Goal: Task Accomplishment & Management: Manage account settings

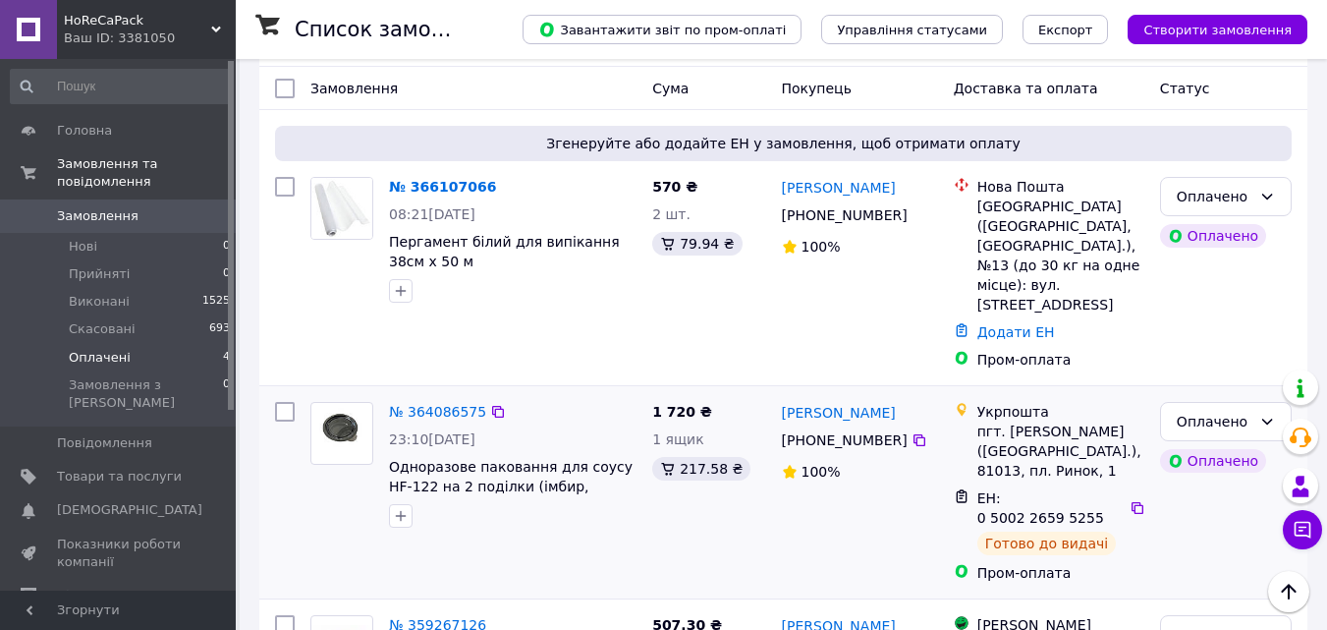
scroll to position [95, 0]
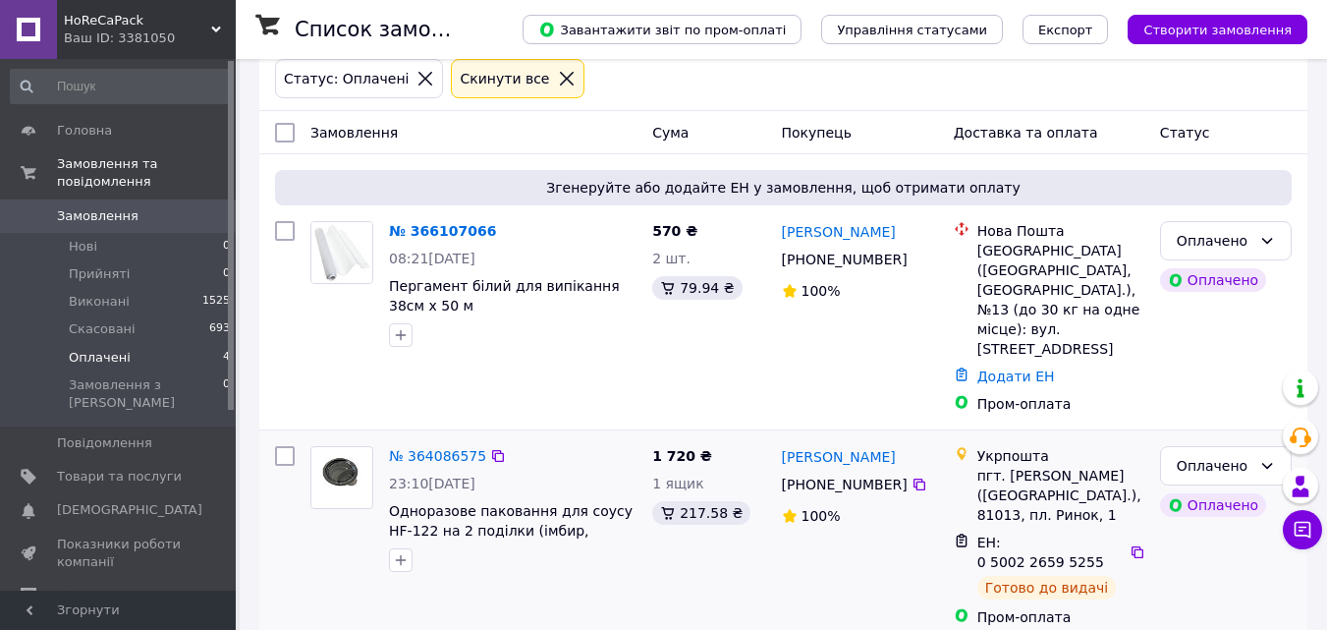
click at [1021, 466] on div "пгт. [PERSON_NAME] ([GEOGRAPHIC_DATA].), 81013, пл. Ринок, 1" at bounding box center [1061, 495] width 167 height 59
copy div "[PERSON_NAME]"
click at [648, 358] on div "570 ₴ 2 шт. 79.94 ₴" at bounding box center [709, 317] width 129 height 208
click at [457, 236] on link "№ 366107066" at bounding box center [442, 231] width 107 height 16
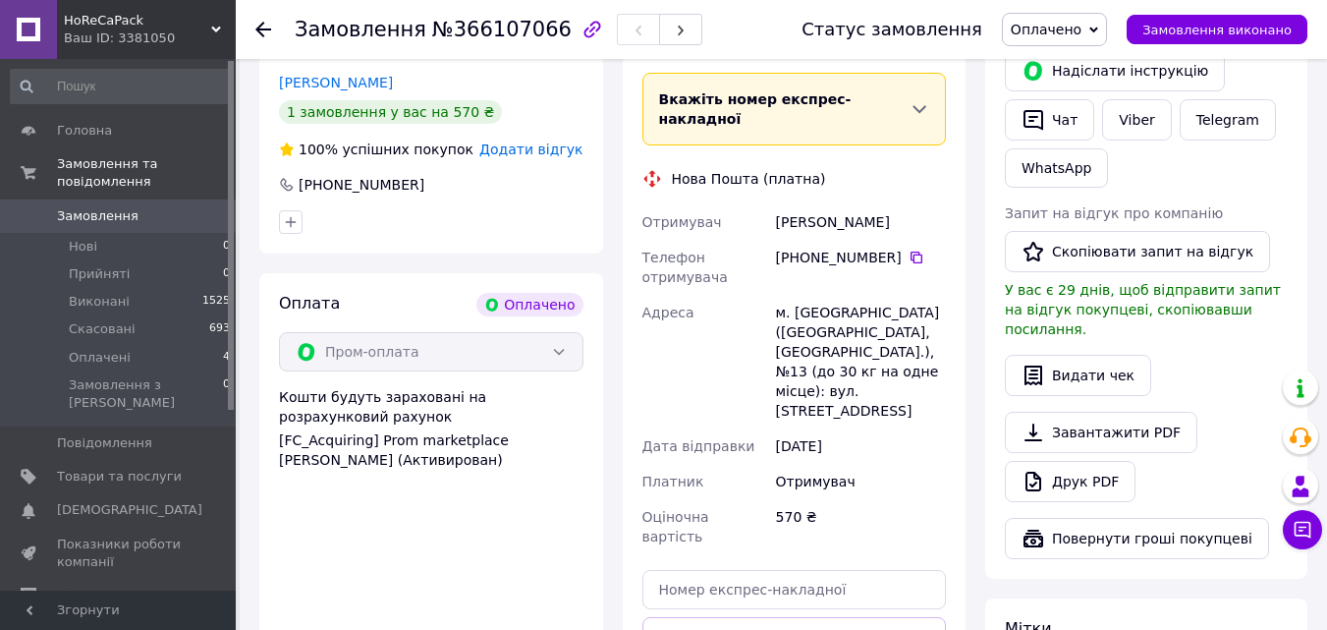
scroll to position [491, 0]
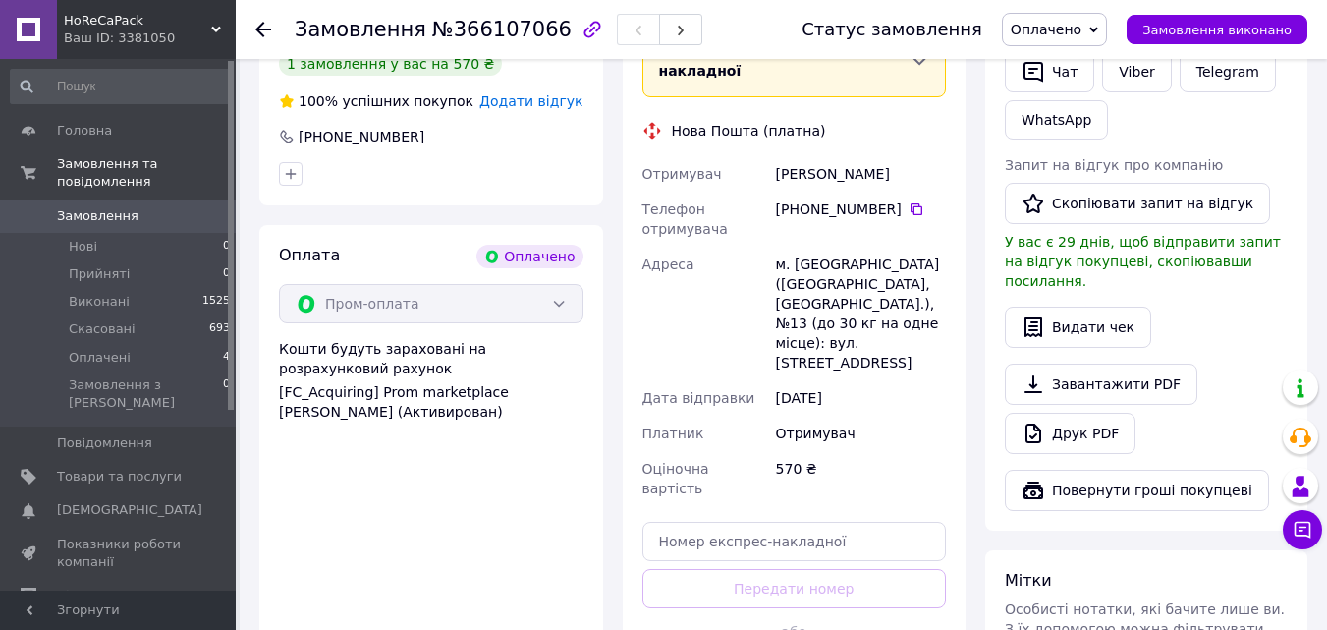
click at [809, 247] on div "м. [GEOGRAPHIC_DATA] ([GEOGRAPHIC_DATA], [GEOGRAPHIC_DATA].), №13 (до 30 кг на …" at bounding box center [861, 314] width 178 height 134
copy div "[GEOGRAPHIC_DATA]"
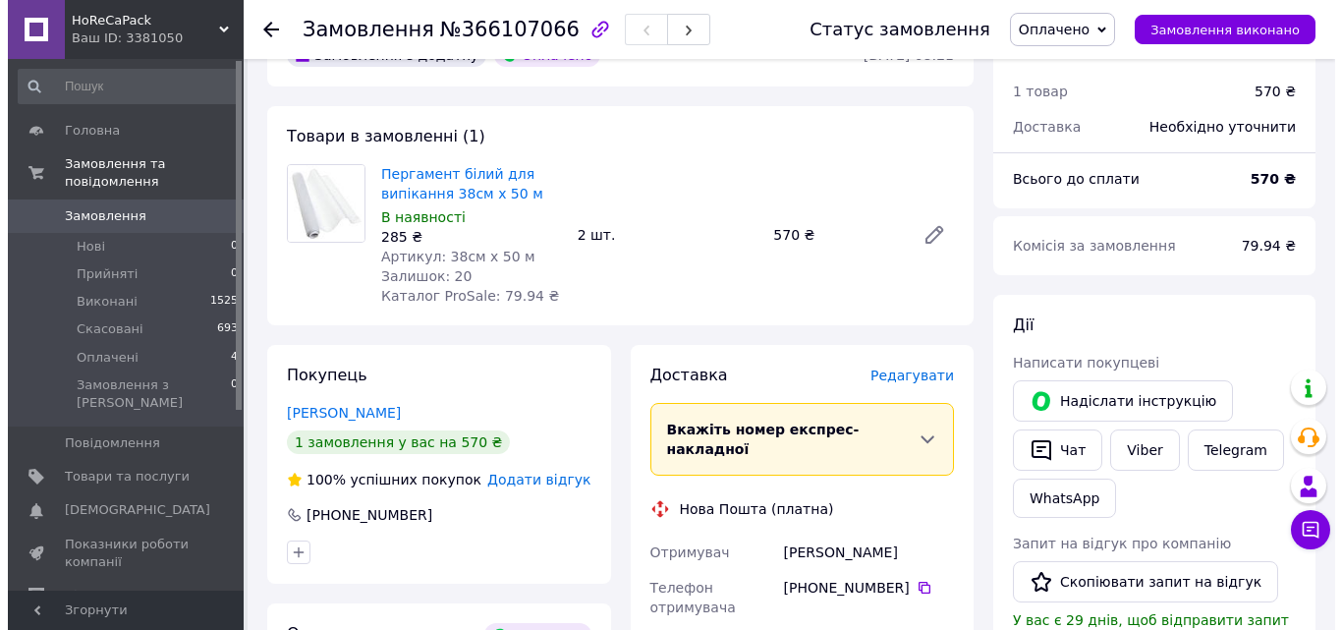
scroll to position [98, 0]
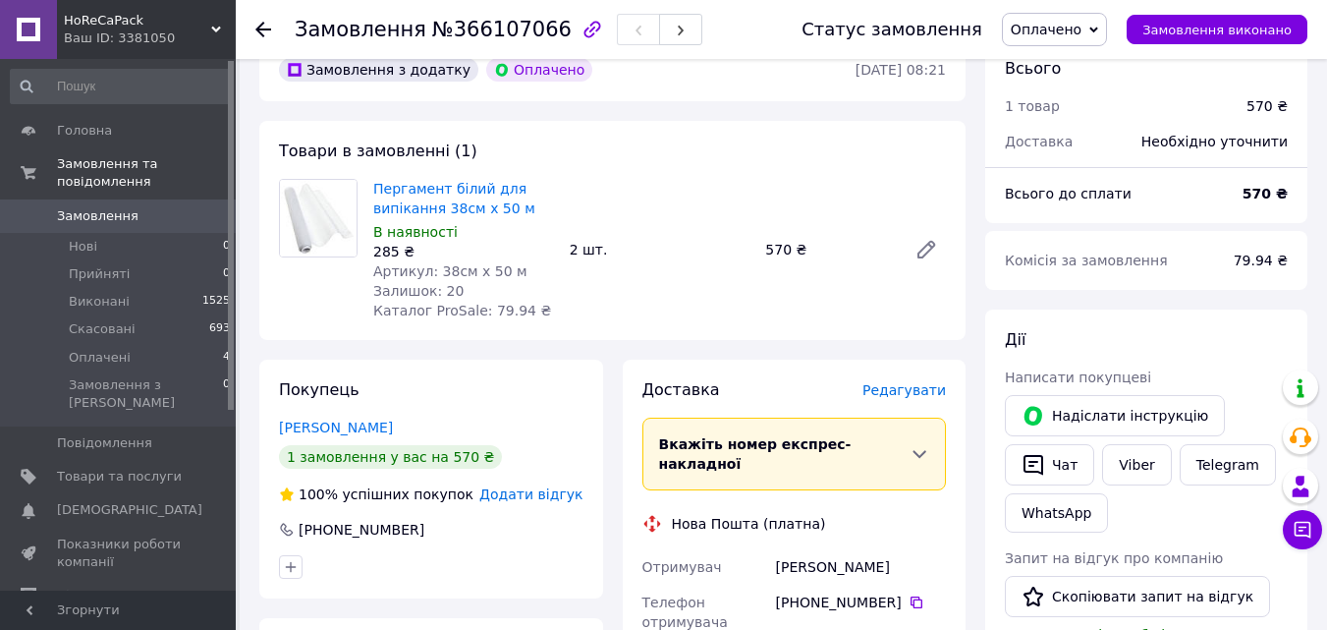
click at [896, 388] on span "Редагувати" at bounding box center [905, 390] width 84 height 16
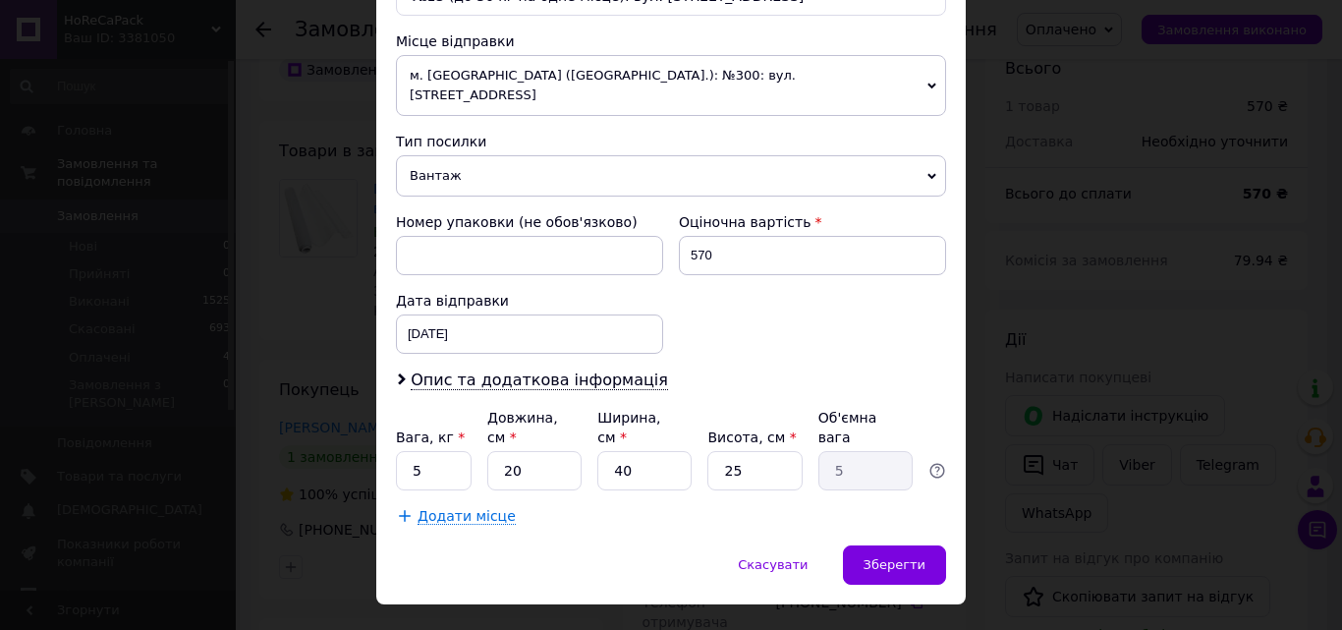
scroll to position [675, 0]
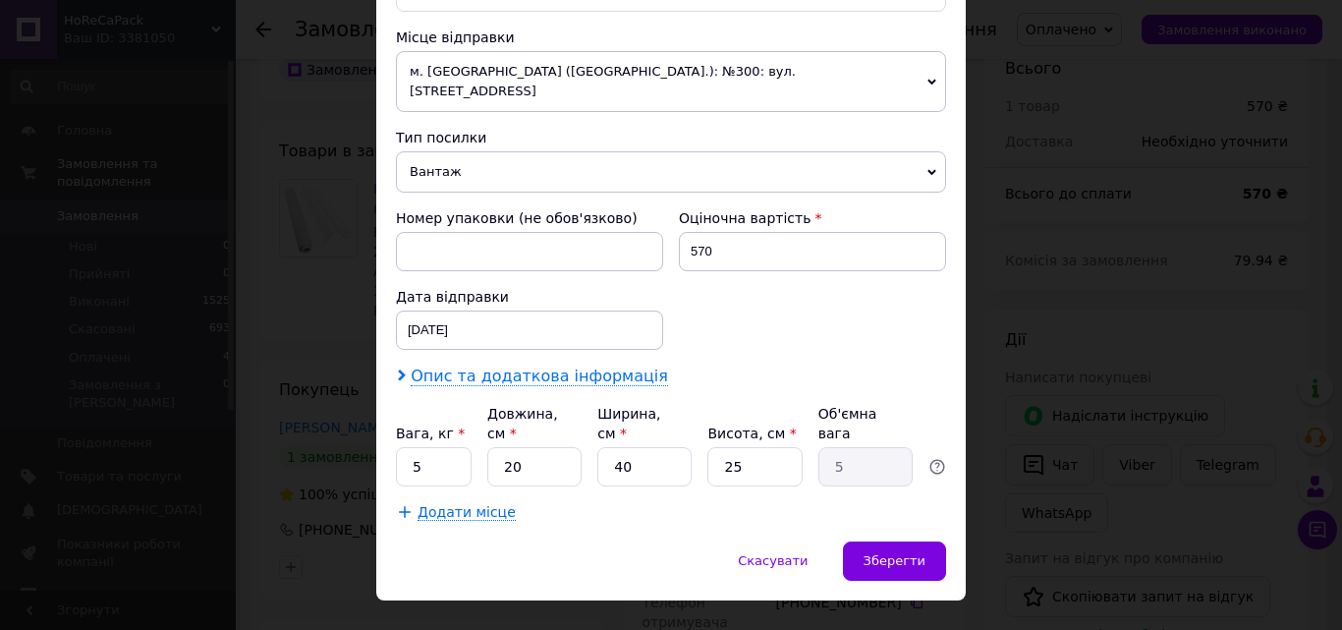
click at [564, 367] on span "Опис та додаткова інформація" at bounding box center [539, 377] width 257 height 20
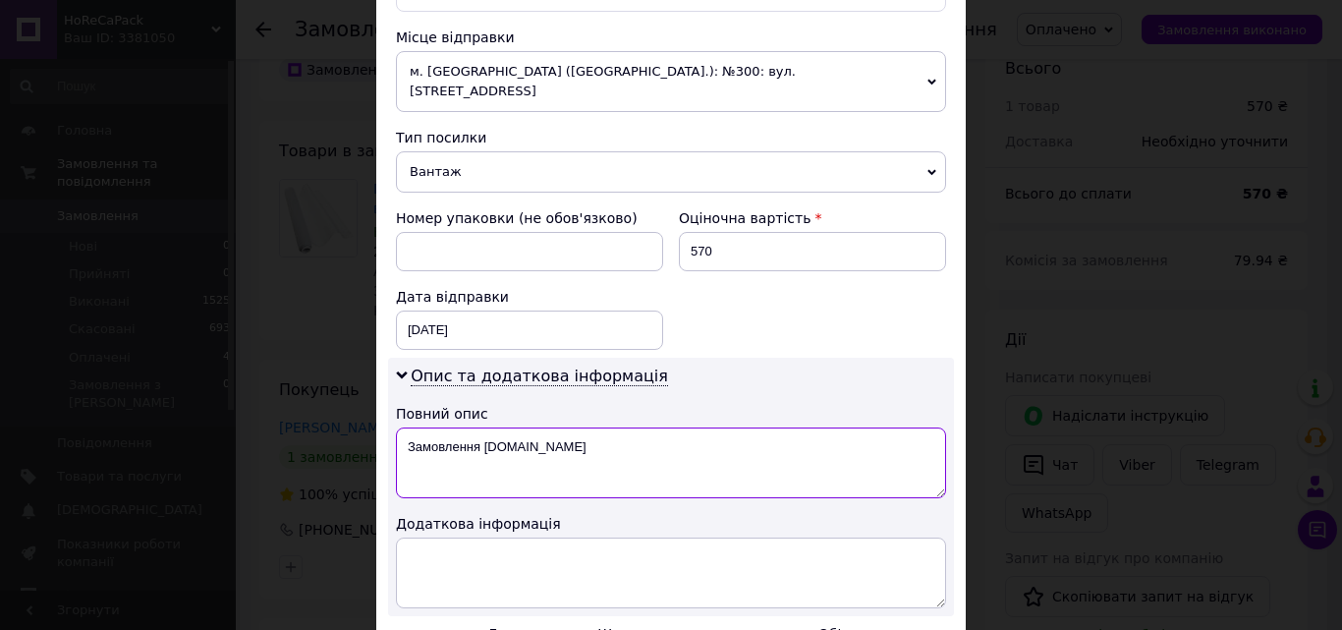
click at [583, 428] on textarea "Замовлення [DOMAIN_NAME]" at bounding box center [671, 462] width 550 height 71
paste textarea "[PERSON_NAME] 2шт"
type textarea "Пергамент силікон 2шт"
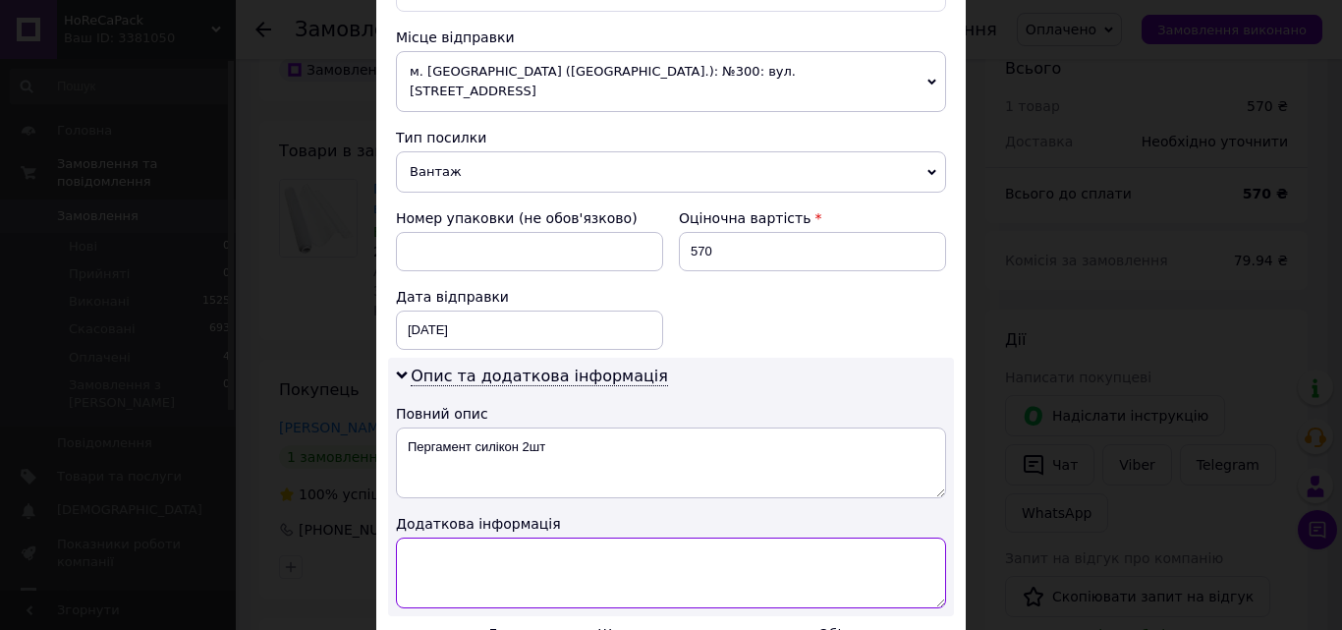
click at [565, 537] on textarea at bounding box center [671, 572] width 550 height 71
paste textarea "Пергамент силікон 2шт"
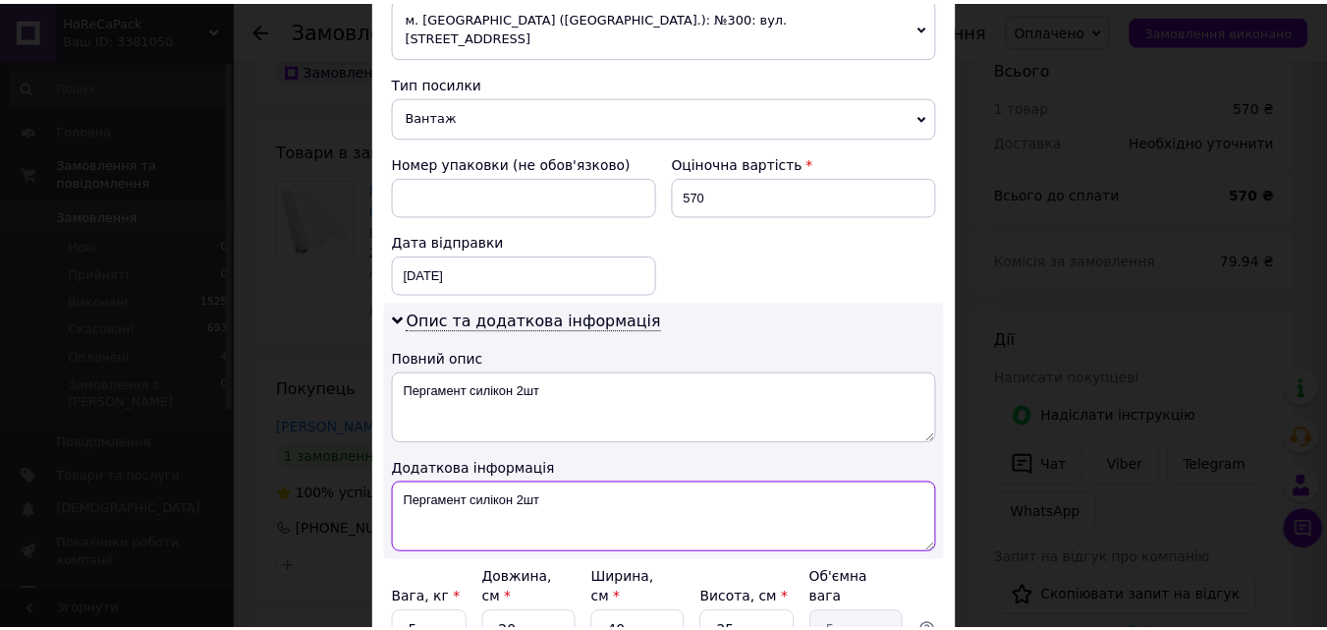
scroll to position [895, 0]
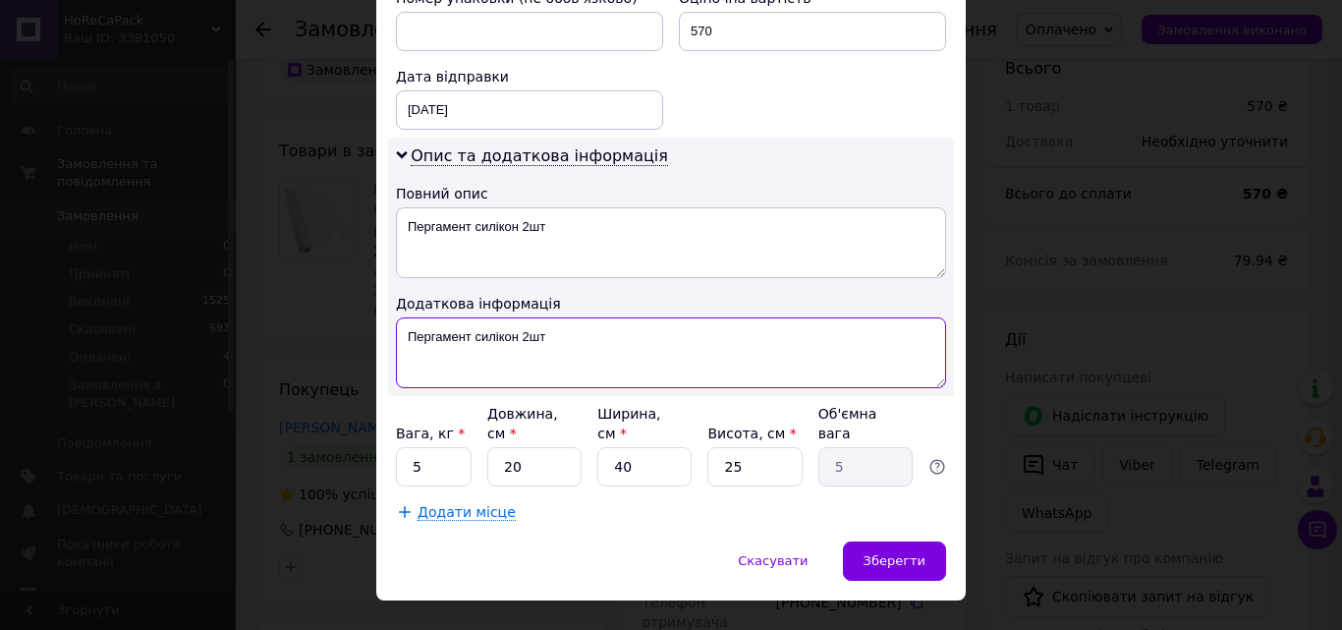
type textarea "Пергамент силікон 2шт"
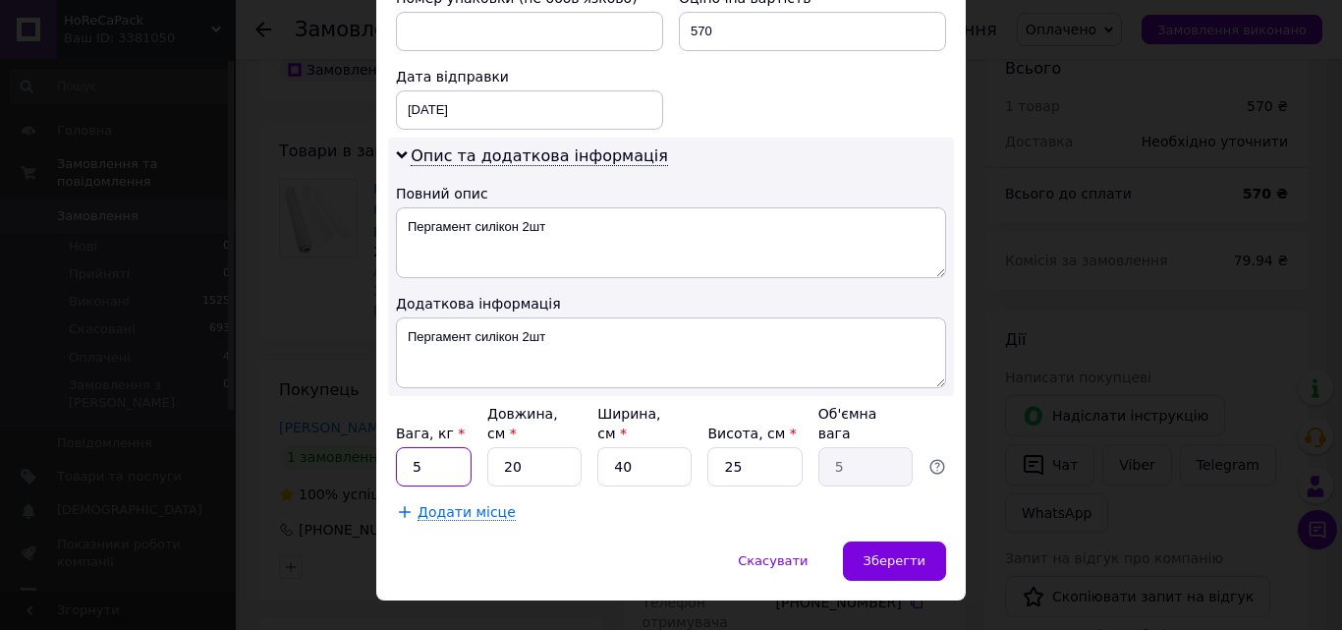
click at [463, 447] on input "5" at bounding box center [434, 466] width 76 height 39
type input "2"
click at [543, 447] on input "20" at bounding box center [534, 466] width 94 height 39
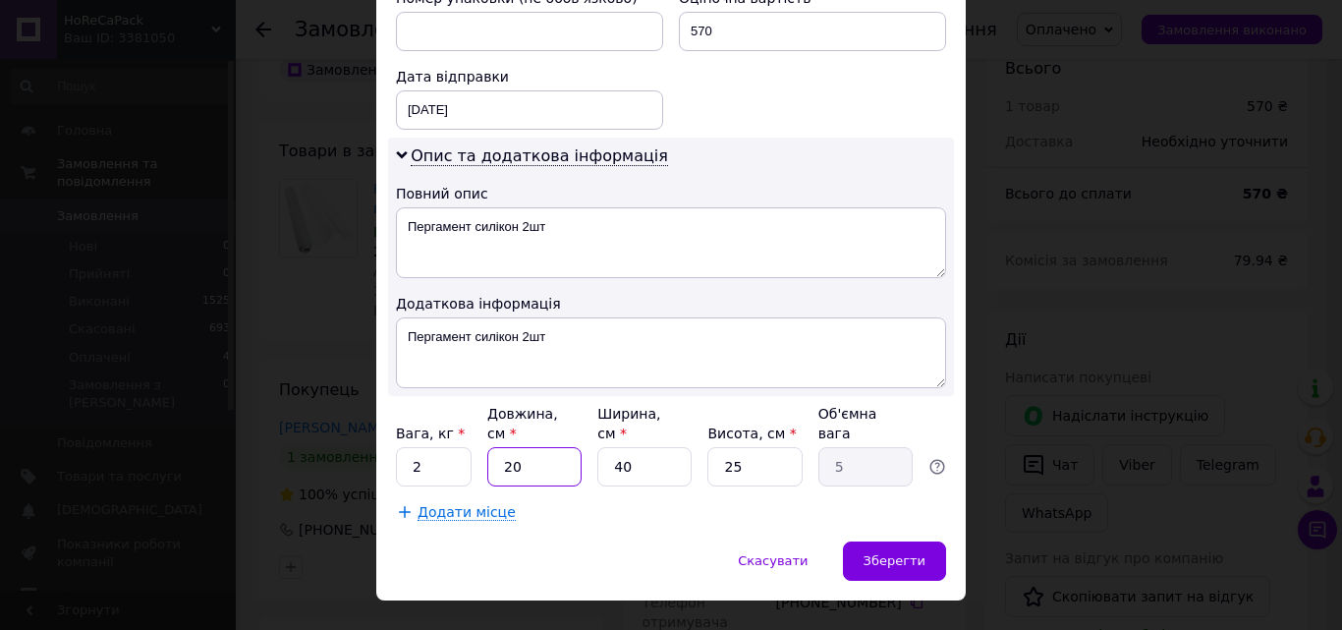
type input "4"
type input "1"
type input "40"
type input "10"
type input "40"
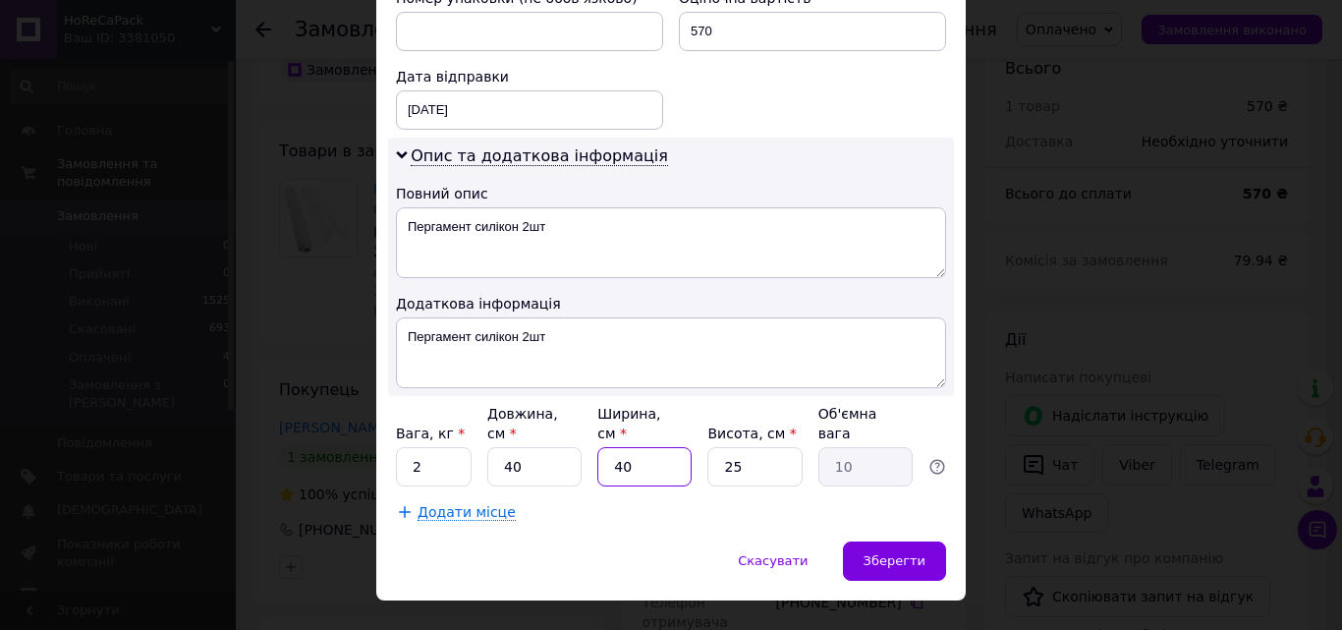
click at [623, 447] on input "40" at bounding box center [644, 466] width 94 height 39
type input "1"
type input "0.25"
type input "16"
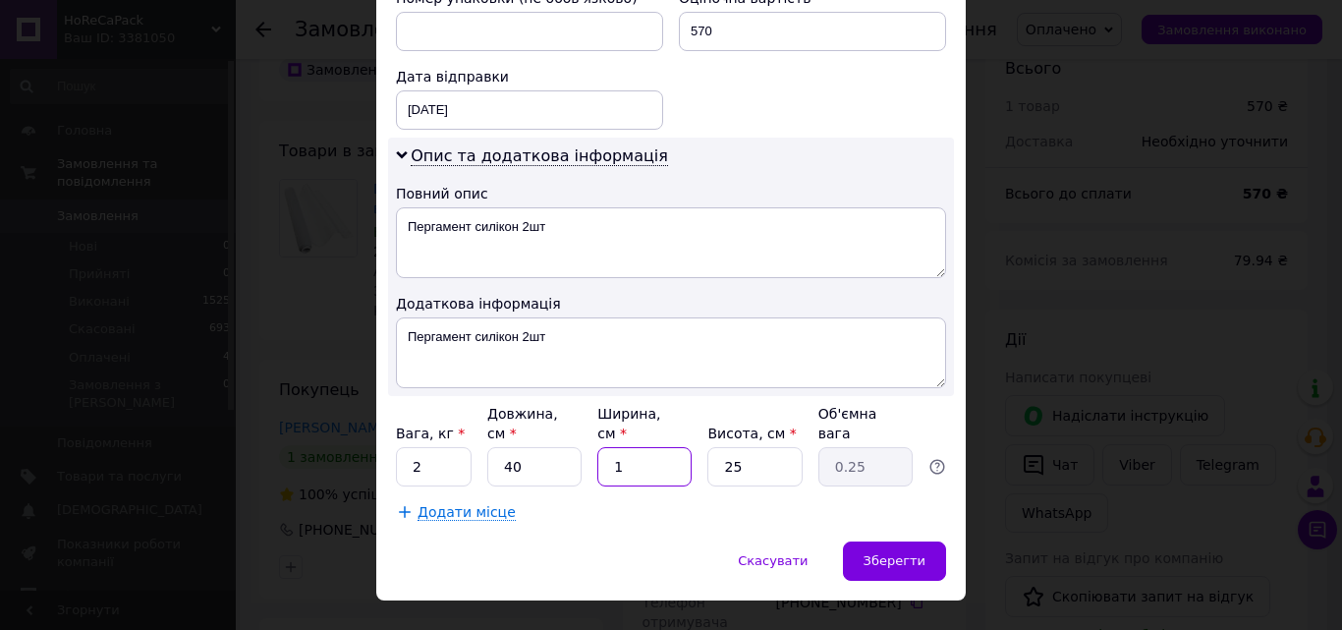
type input "4"
type input "16"
click at [752, 447] on input "25" at bounding box center [754, 466] width 94 height 39
type input "1"
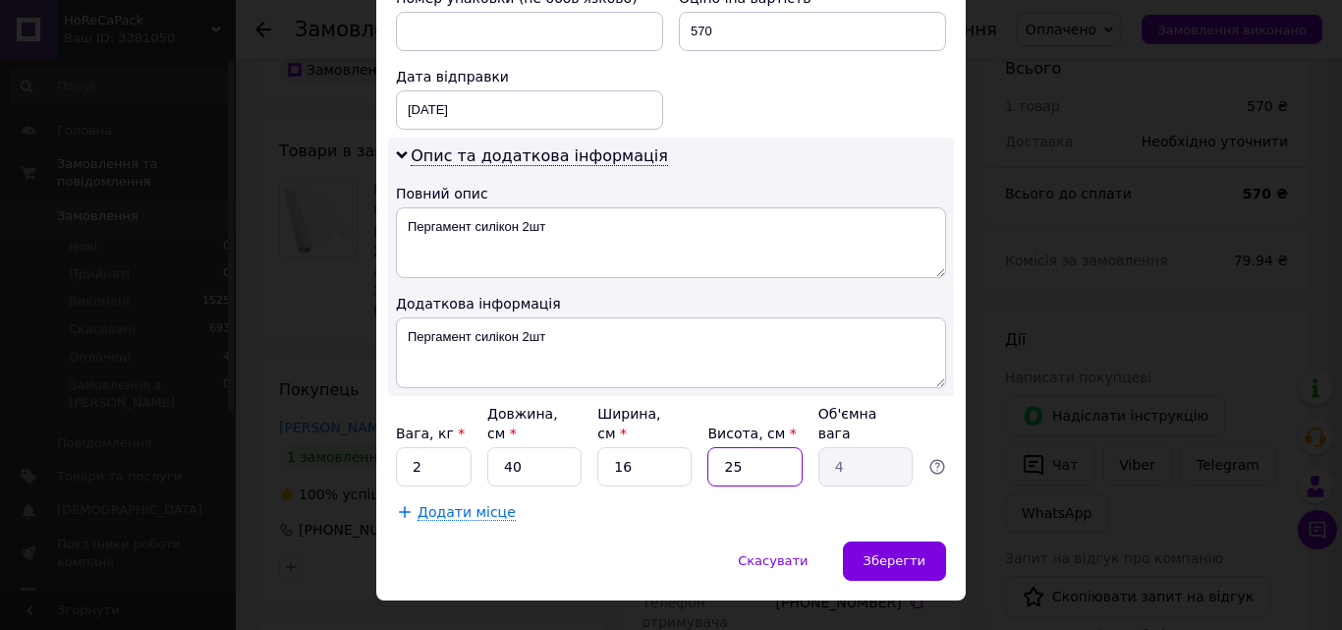
type input "0.16"
type input "10"
type input "1.6"
type input "10"
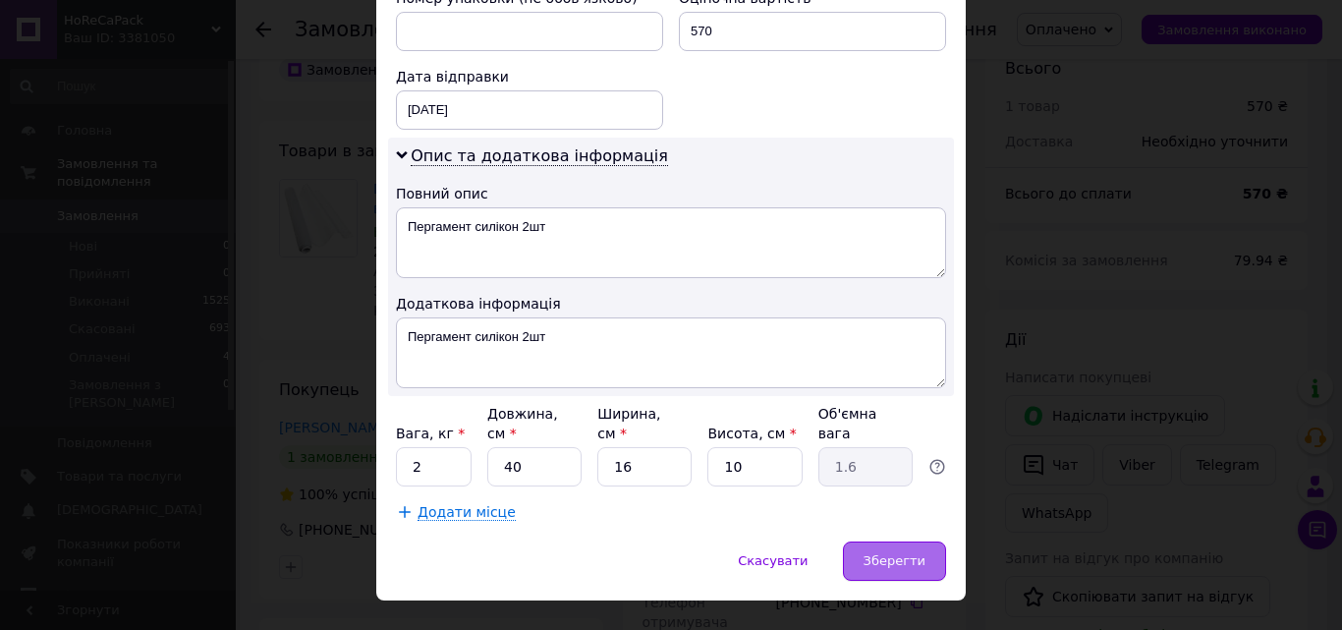
click at [903, 553] on span "Зберегти" at bounding box center [895, 560] width 62 height 15
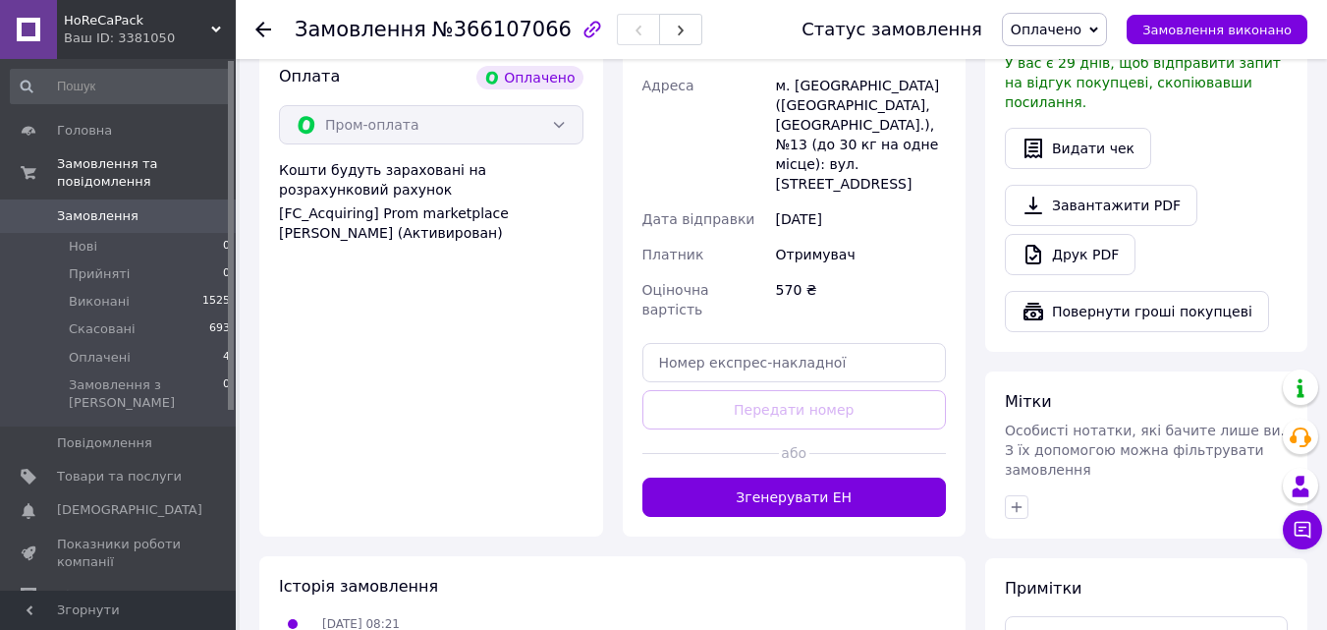
scroll to position [677, 0]
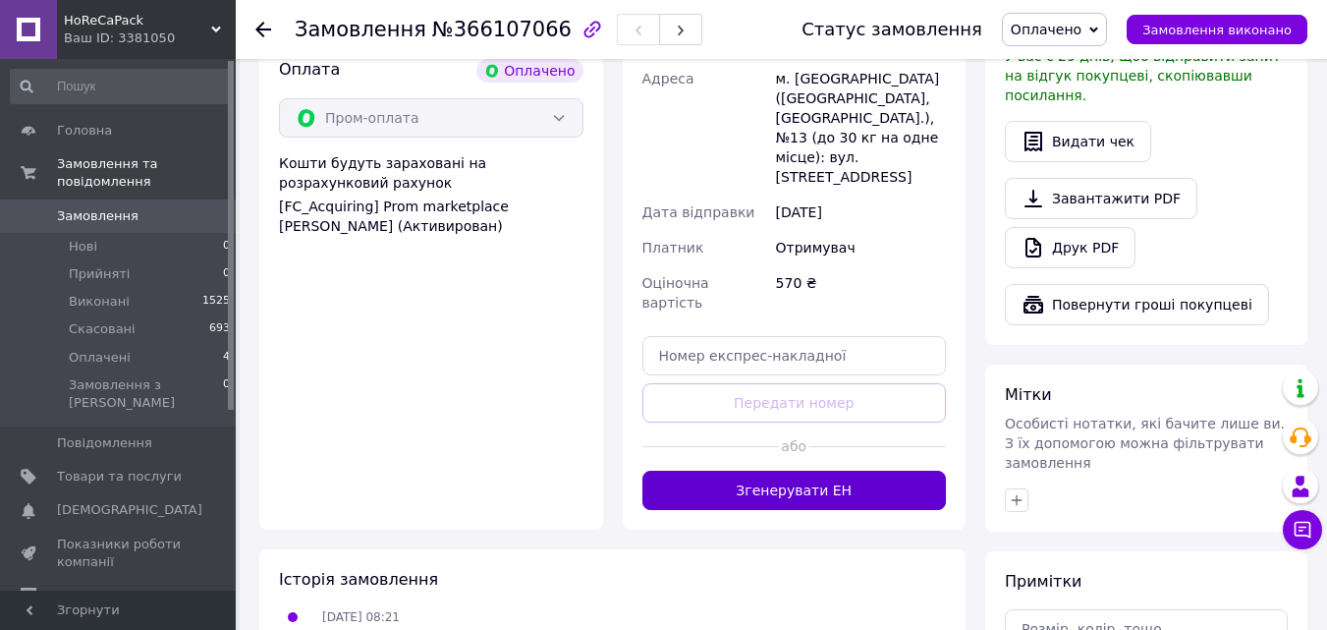
click at [858, 471] on button "Згенерувати ЕН" at bounding box center [795, 490] width 305 height 39
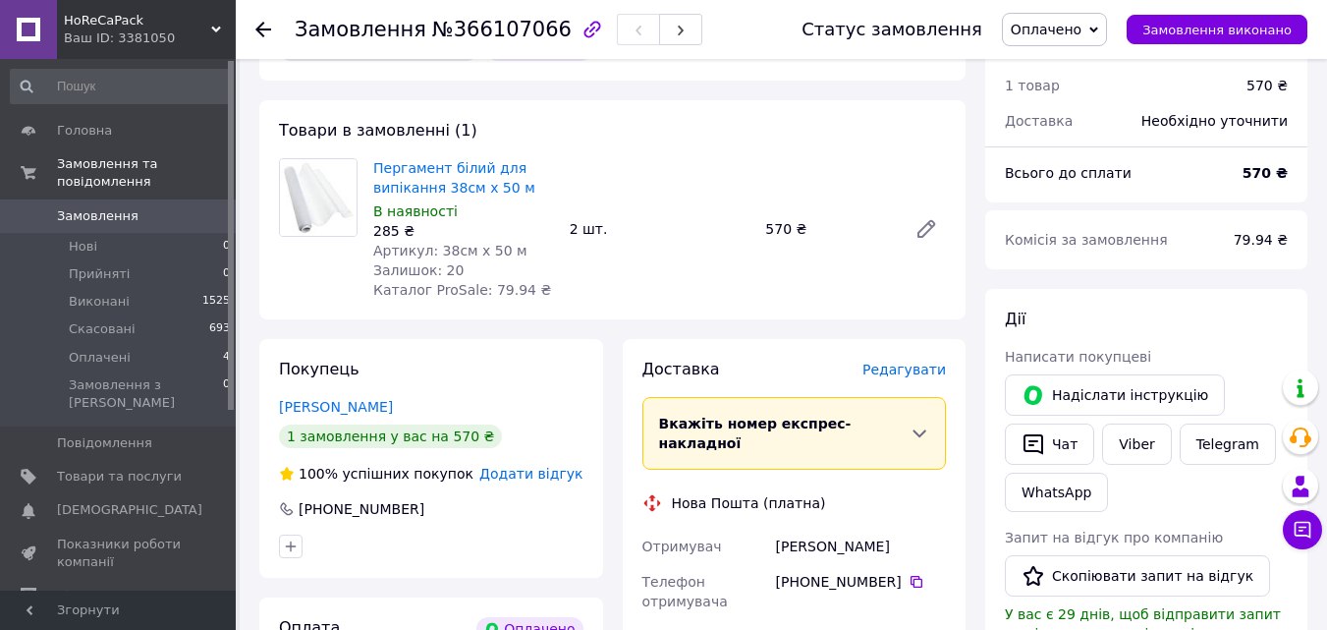
scroll to position [87, 0]
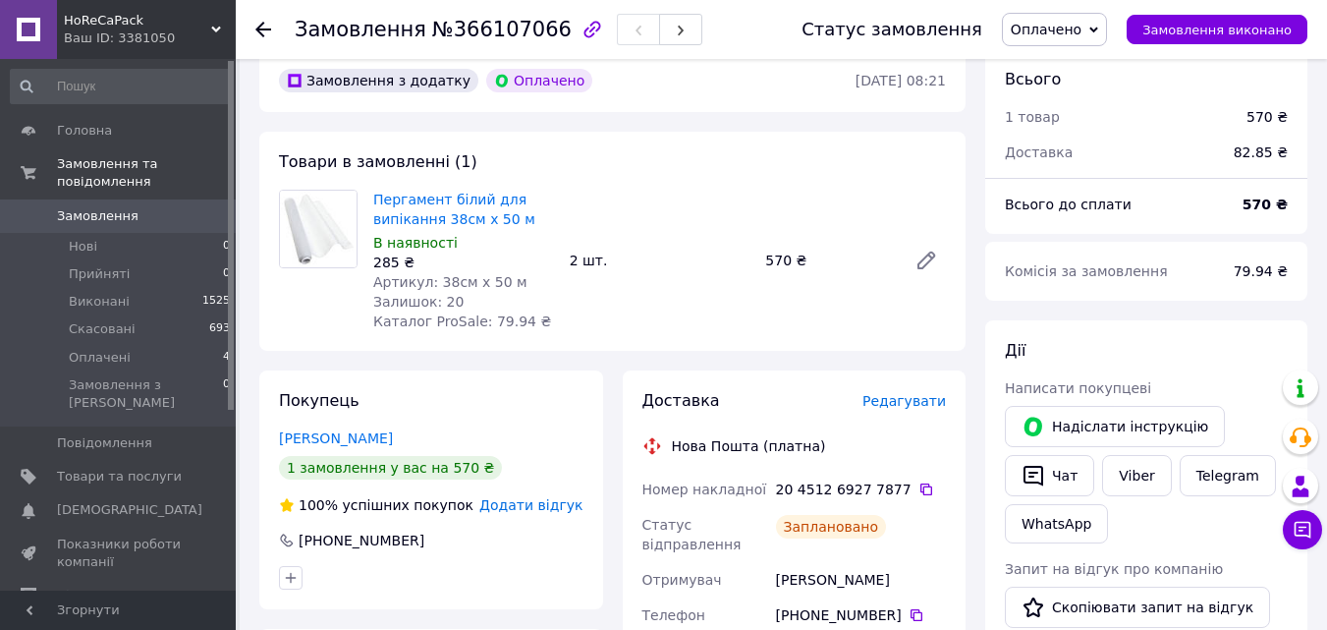
click at [800, 584] on div "[PERSON_NAME]" at bounding box center [861, 579] width 178 height 35
copy div "[PERSON_NAME]"
click at [254, 28] on div "Замовлення №366107066 Статус замовлення Оплачено Прийнято Виконано Скасовано За…" at bounding box center [782, 29] width 1092 height 59
click at [264, 28] on use at bounding box center [263, 30] width 16 height 16
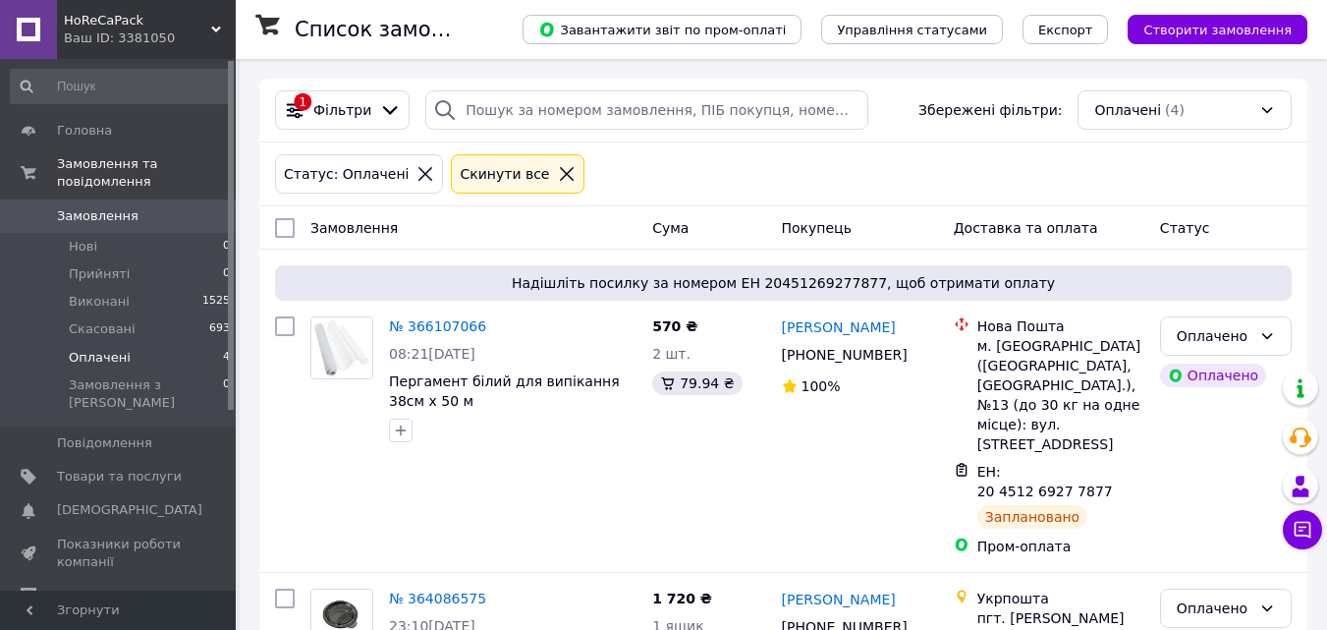
click at [502, 183] on div "Cкинути все" at bounding box center [504, 174] width 97 height 22
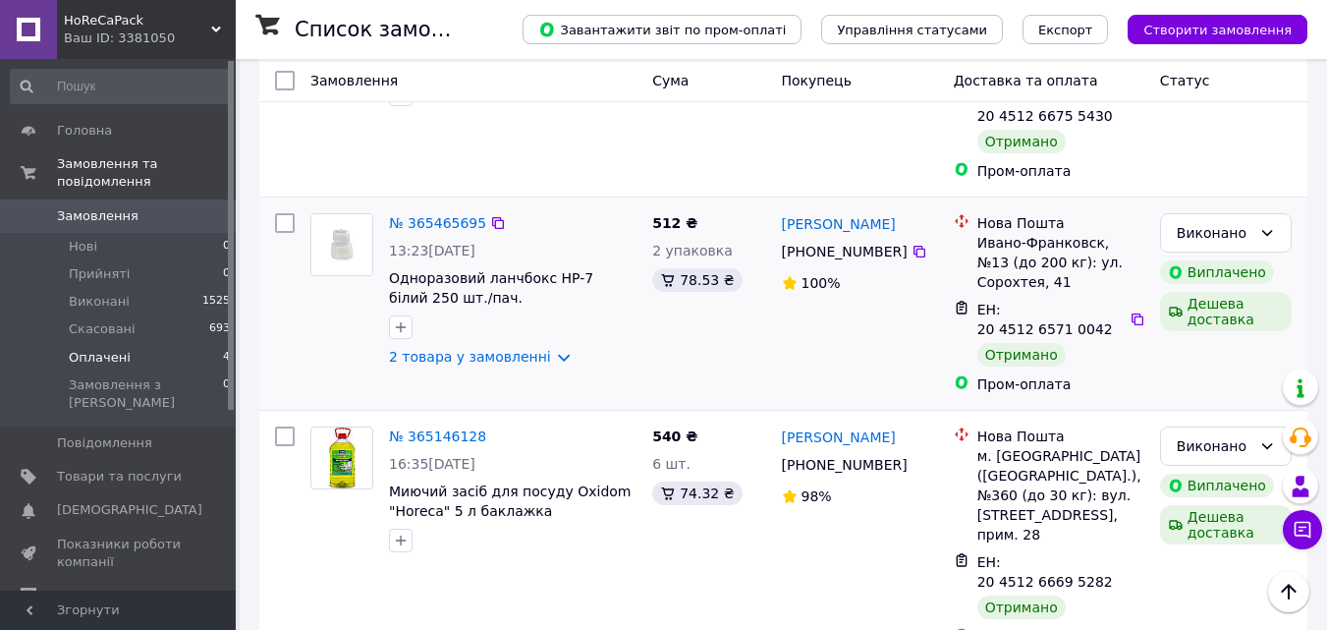
scroll to position [590, 0]
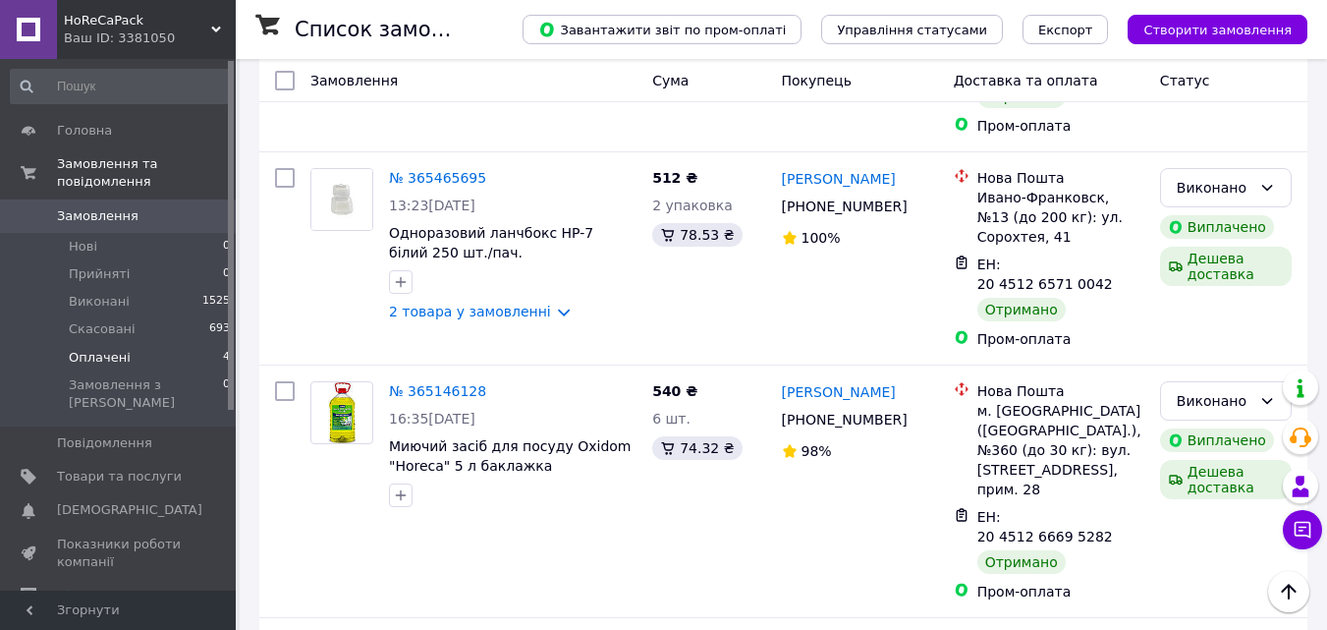
click at [162, 344] on li "Оплачені 4" at bounding box center [121, 358] width 242 height 28
